Goal: Task Accomplishment & Management: Manage account settings

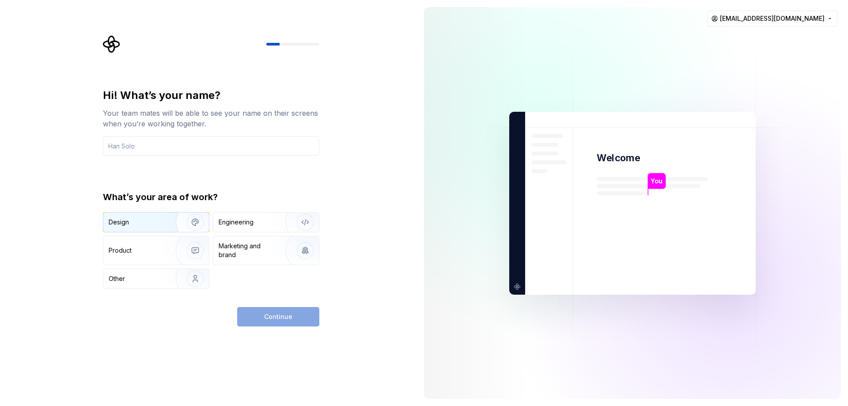
click at [150, 227] on div "Design" at bounding box center [156, 221] width 106 height 19
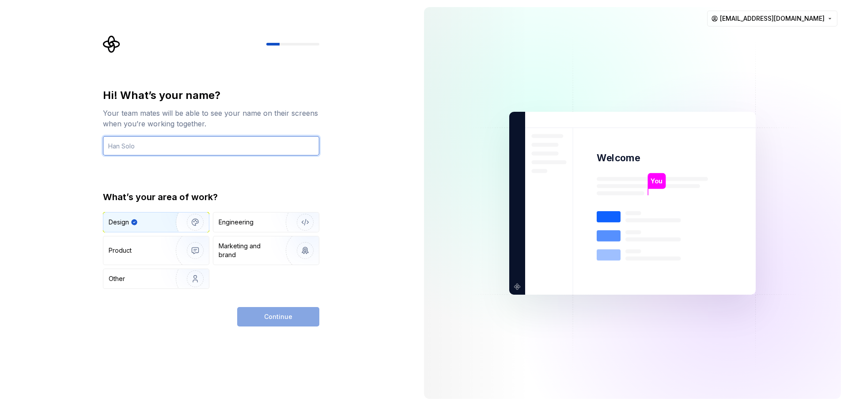
click at [158, 148] on input "text" at bounding box center [211, 145] width 216 height 19
type input "tns"
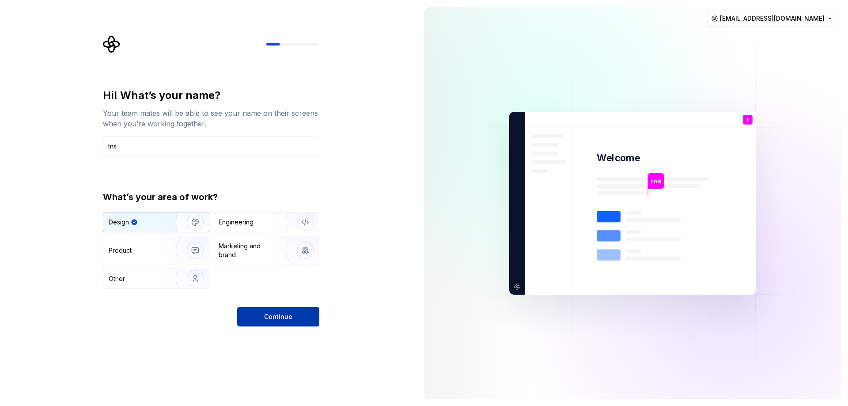
click at [292, 315] on button "Continue" at bounding box center [278, 316] width 82 height 19
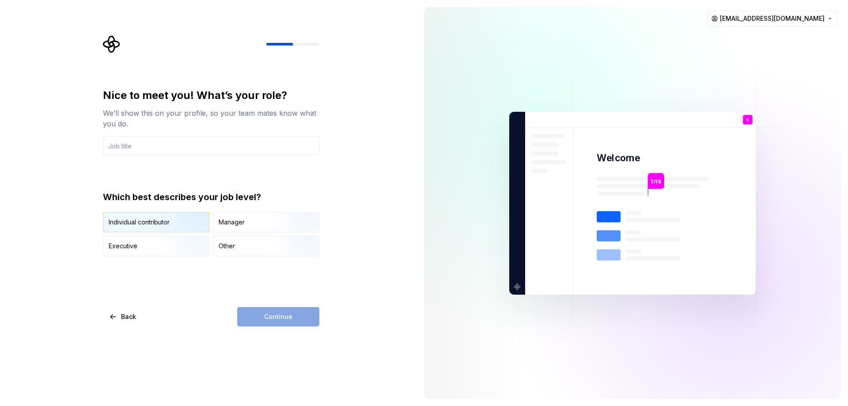
click at [149, 224] on div "Individual contributor" at bounding box center [139, 222] width 61 height 9
click at [133, 147] on input "text" at bounding box center [211, 145] width 216 height 19
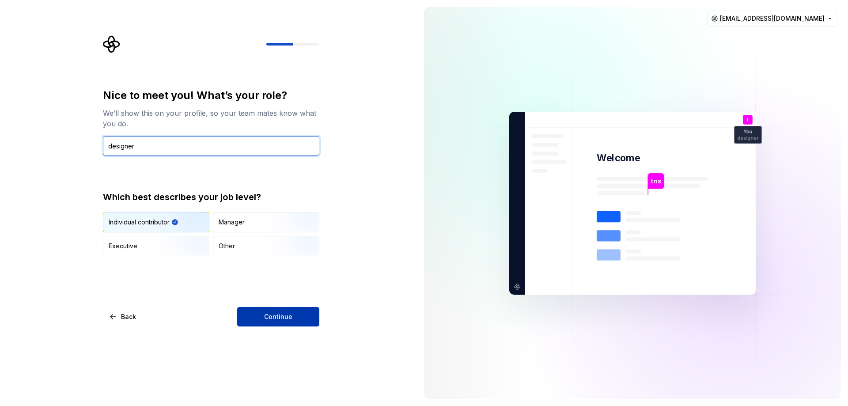
type input "designer"
click at [269, 317] on span "Continue" at bounding box center [278, 316] width 28 height 9
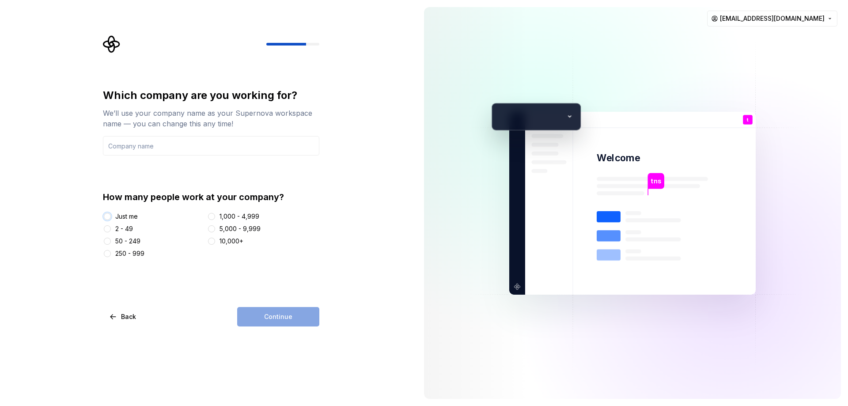
drag, startPoint x: 109, startPoint y: 218, endPoint x: 113, endPoint y: 220, distance: 4.8
click at [111, 218] on div at bounding box center [107, 216] width 9 height 9
click at [275, 317] on div "Continue" at bounding box center [278, 316] width 82 height 19
click at [109, 216] on button "Just me" at bounding box center [107, 216] width 7 height 7
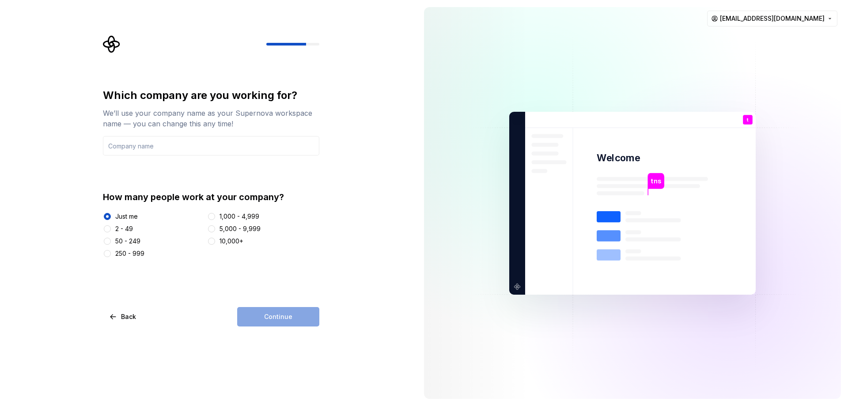
click at [292, 326] on div "Which company are you working for? We’ll use your company name as your Supernov…" at bounding box center [208, 203] width 417 height 406
click at [282, 316] on div "Continue" at bounding box center [278, 316] width 82 height 19
click at [110, 251] on div at bounding box center [107, 253] width 9 height 9
click at [109, 254] on button "250 - 999" at bounding box center [107, 253] width 7 height 7
click at [109, 217] on button "Just me" at bounding box center [107, 216] width 7 height 7
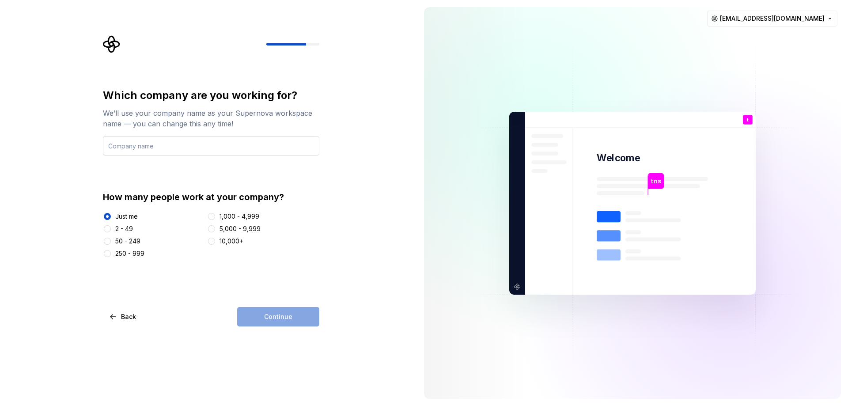
click at [144, 144] on input "text" at bounding box center [211, 145] width 216 height 19
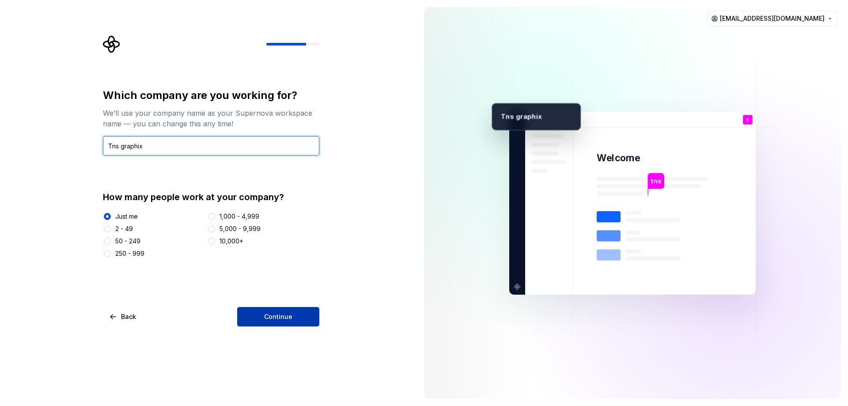
type input "Tns graphix"
click at [280, 323] on button "Continue" at bounding box center [278, 316] width 82 height 19
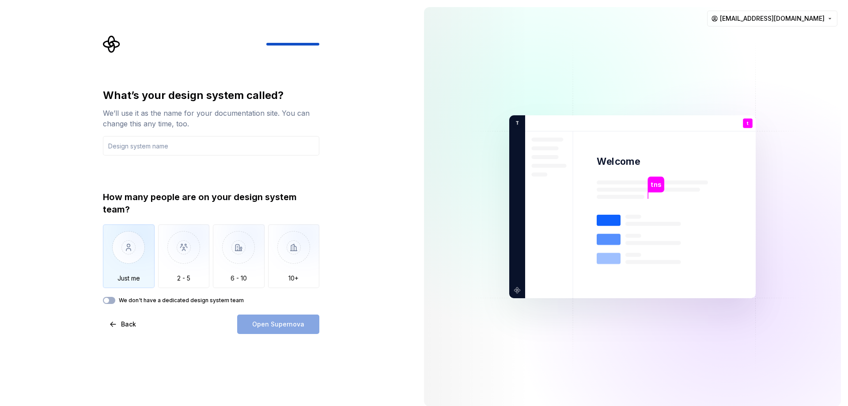
click at [130, 242] on img "button" at bounding box center [129, 253] width 52 height 59
click at [141, 149] on input "text" at bounding box center [211, 145] width 216 height 19
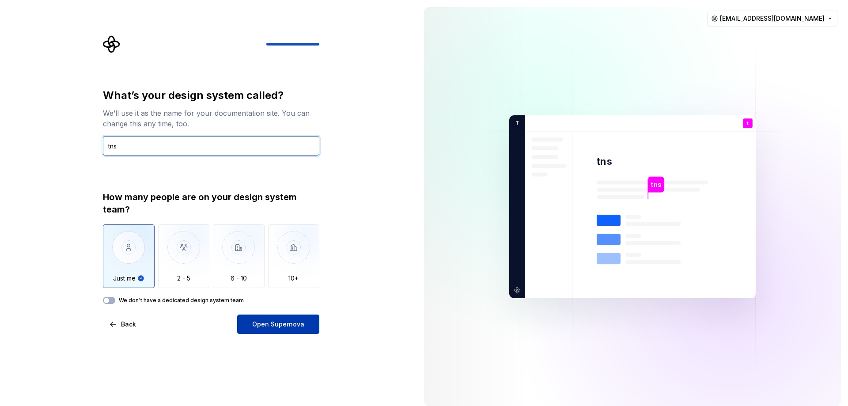
type input "tns"
click at [303, 331] on button "Open Supernova" at bounding box center [278, 323] width 82 height 19
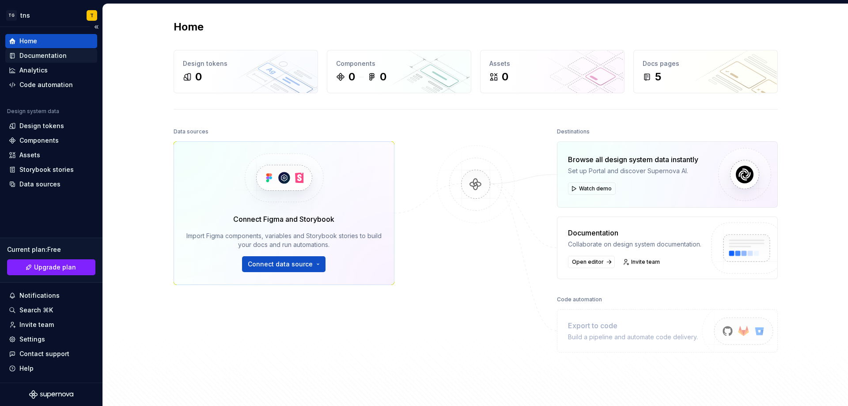
click at [60, 56] on div "Documentation" at bounding box center [42, 55] width 47 height 9
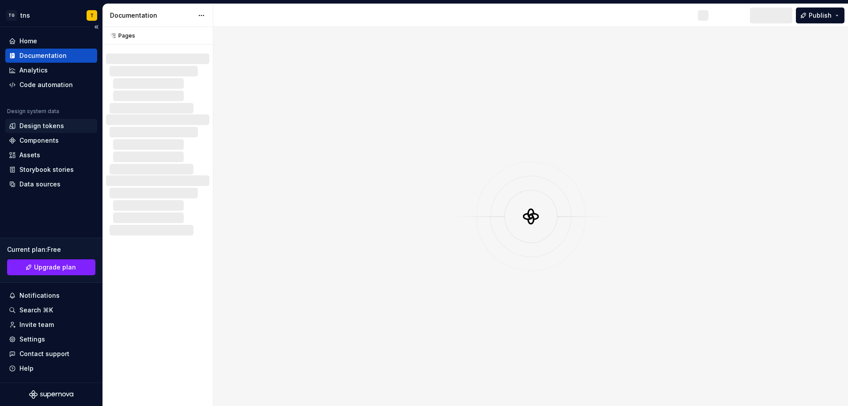
click at [50, 124] on div "Design tokens" at bounding box center [41, 125] width 45 height 9
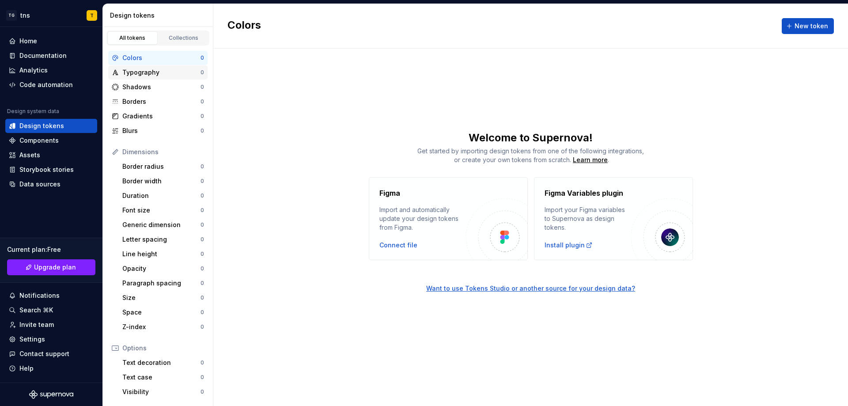
click at [140, 72] on div "Typography" at bounding box center [161, 72] width 78 height 9
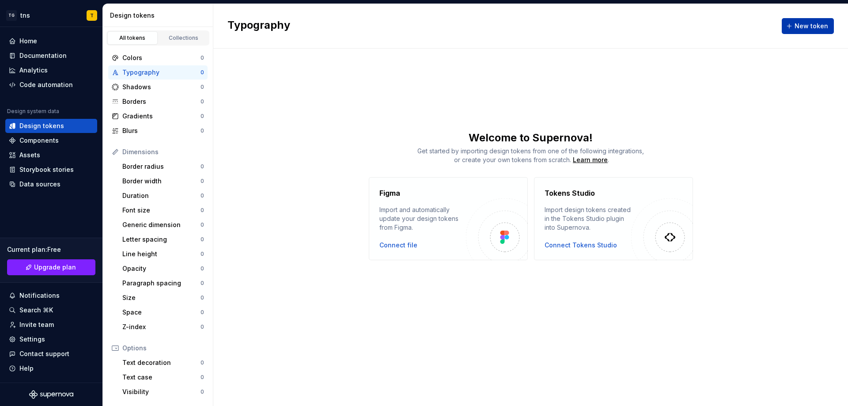
click at [807, 29] on span "New token" at bounding box center [812, 26] width 34 height 9
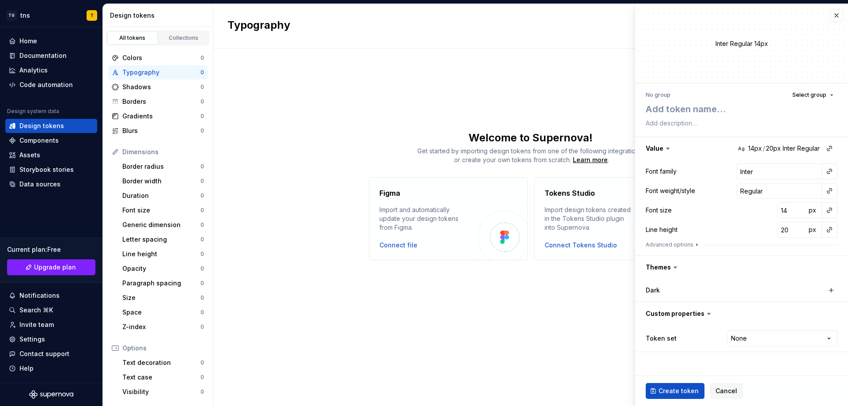
type textarea "*"
type textarea "g"
type textarea "*"
type textarea "gh"
type textarea "*"
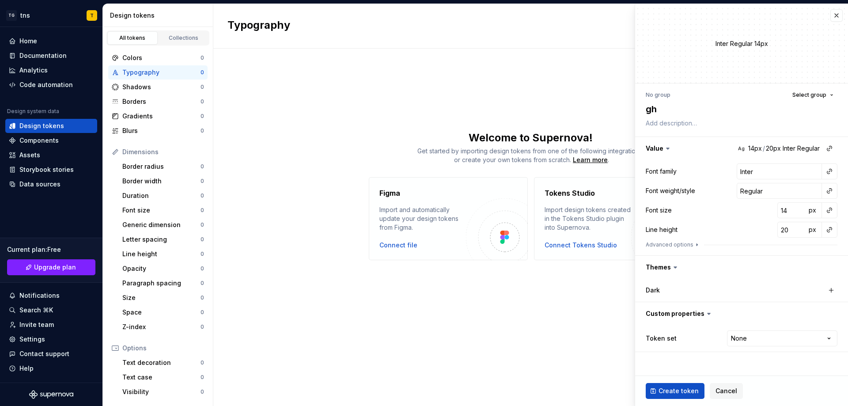
type textarea "ghg"
type textarea "*"
type textarea "ghgh"
type textarea "*"
type textarea "ghghg"
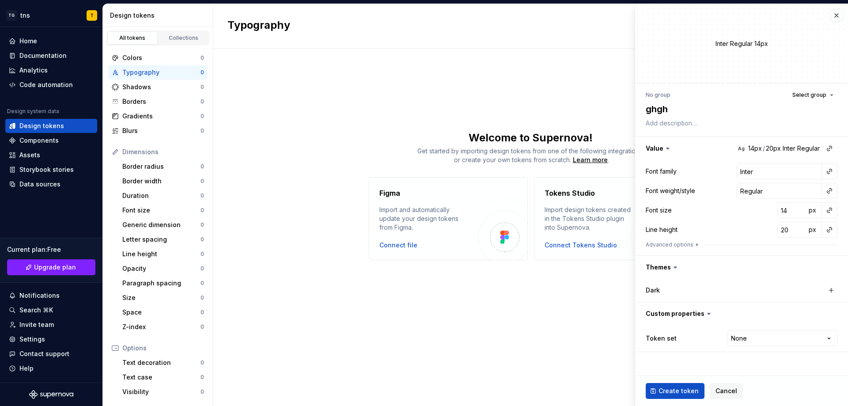
type textarea "*"
type textarea "ghghgh"
type textarea "*"
type textarea "ghghghg"
type textarea "*"
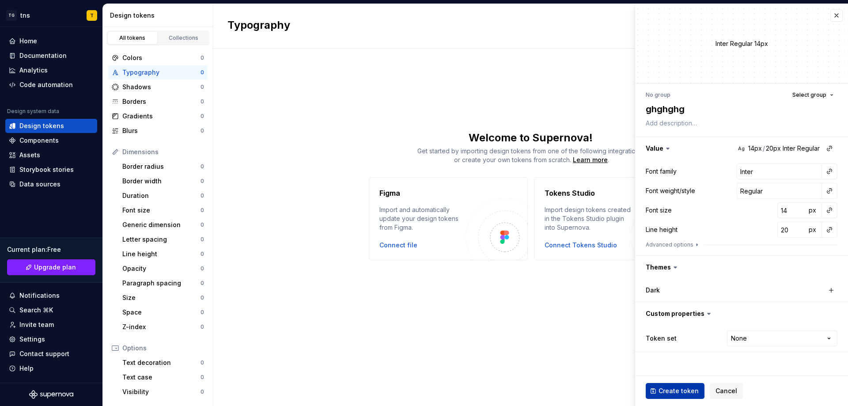
type textarea "ghghghg"
click at [676, 392] on span "Create token" at bounding box center [679, 390] width 40 height 9
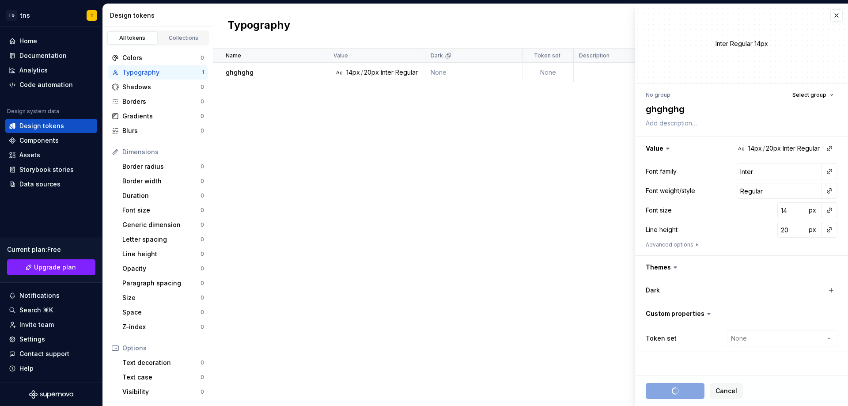
type textarea "*"
click at [334, 122] on div "Name Value Dark Token set Description Last updated ghghghg Ag 14px / 20px Inter…" at bounding box center [530, 227] width 635 height 357
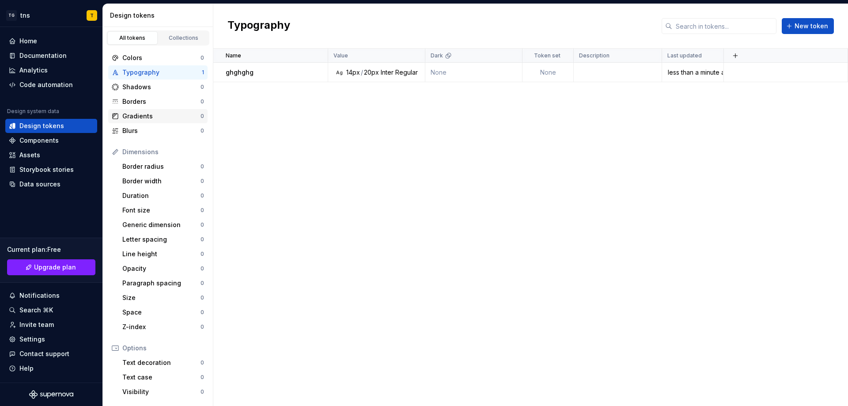
click at [143, 119] on div "Gradients" at bounding box center [161, 116] width 78 height 9
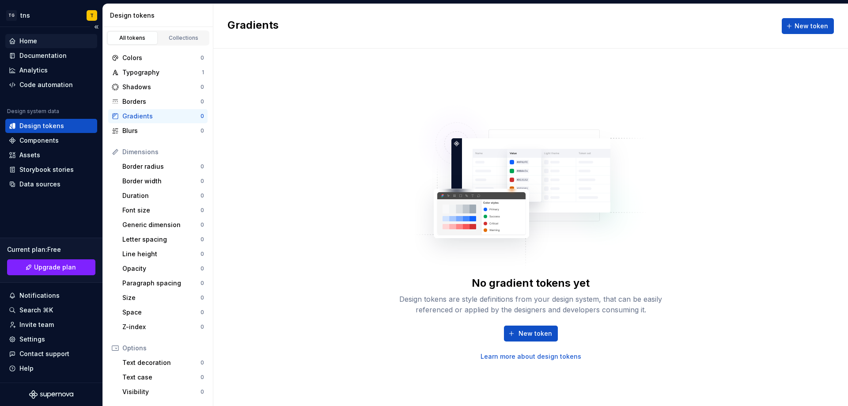
click at [36, 42] on div "Home" at bounding box center [28, 41] width 18 height 9
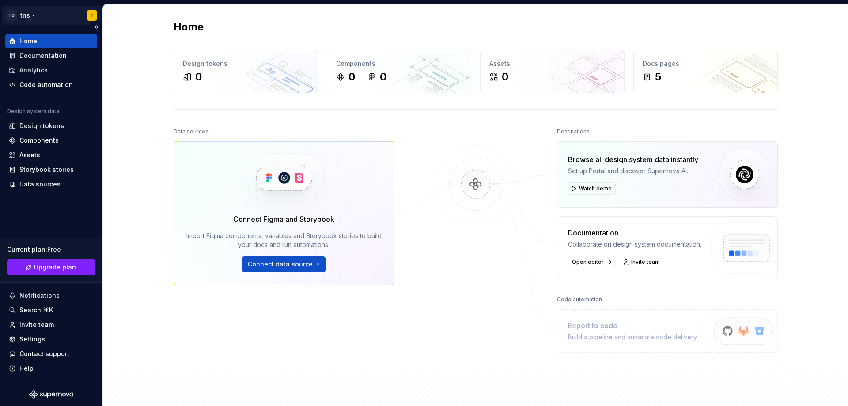
click at [12, 12] on html "TG tns T Home Documentation Analytics Code automation Design system data Design…" at bounding box center [424, 203] width 848 height 406
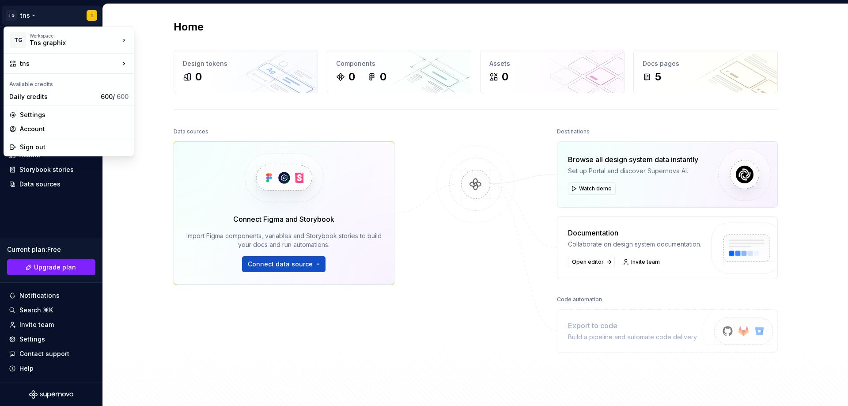
click at [161, 299] on html "TG tns T Home Documentation Analytics Code automation Design system data Design…" at bounding box center [424, 203] width 848 height 406
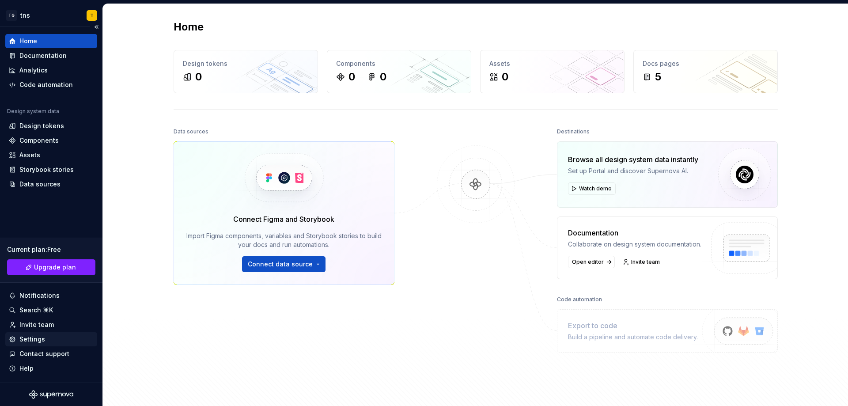
click at [33, 334] on div "Settings" at bounding box center [51, 339] width 92 height 14
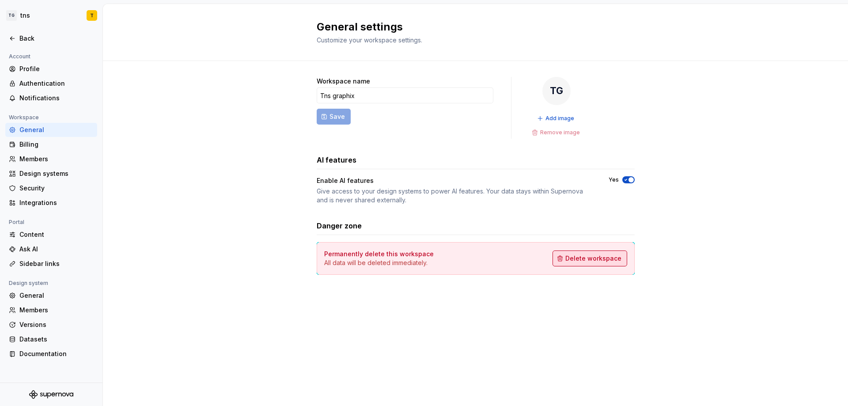
click at [605, 261] on span "Delete workspace" at bounding box center [593, 258] width 56 height 9
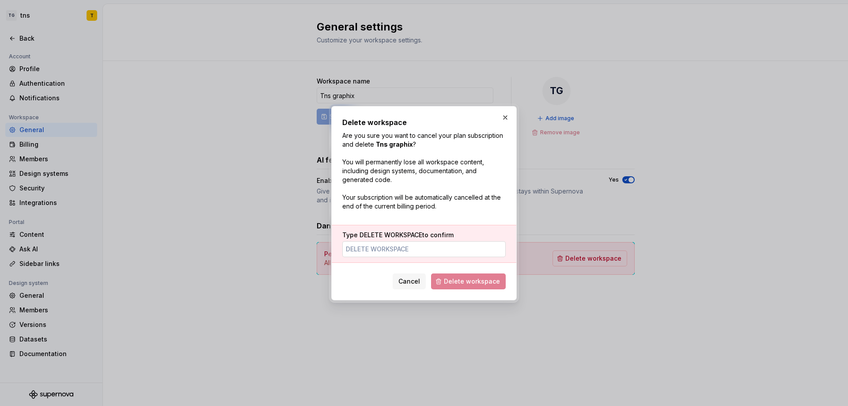
click at [447, 248] on input "Type DELETE WORKSPACE to confirm" at bounding box center [423, 249] width 163 height 16
drag, startPoint x: 401, startPoint y: 254, endPoint x: 278, endPoint y: 256, distance: 122.4
click at [342, 256] on input "fddyttdyyt" at bounding box center [423, 249] width 163 height 16
type input "DELETE WORKSPACE"
click at [451, 288] on button "Delete workspace" at bounding box center [468, 281] width 75 height 16
